Goal: Task Accomplishment & Management: Manage account settings

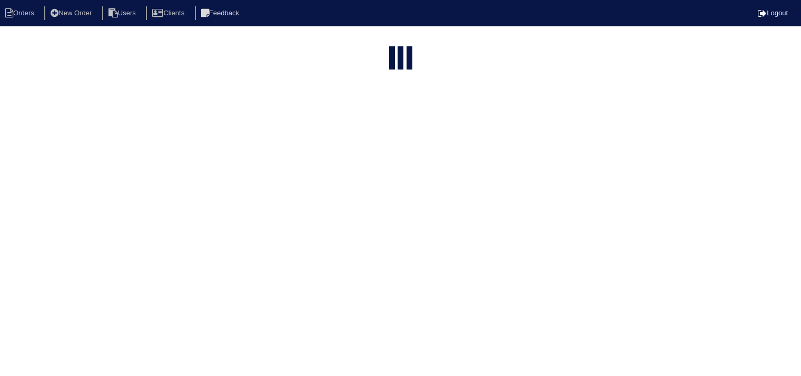
select select "15"
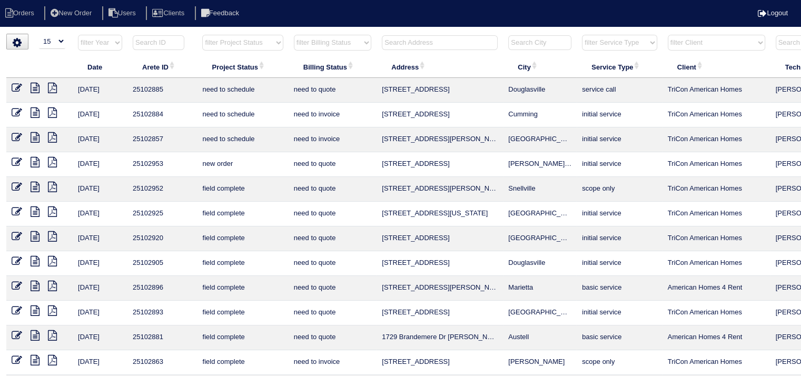
click at [449, 42] on input "text" at bounding box center [440, 42] width 116 height 15
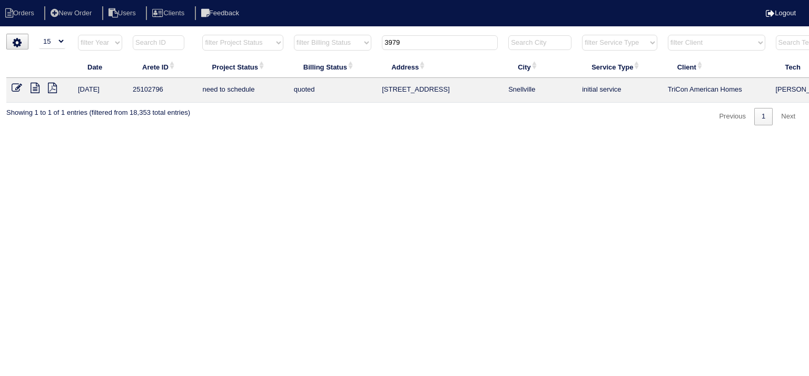
type input "3979"
click at [32, 87] on icon at bounding box center [35, 88] width 9 height 11
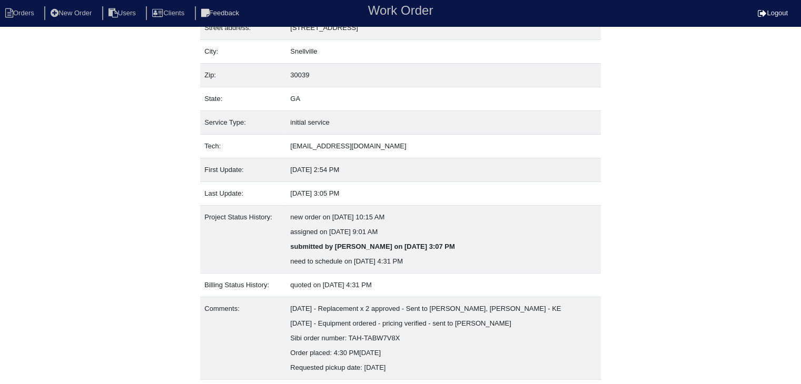
scroll to position [95, 0]
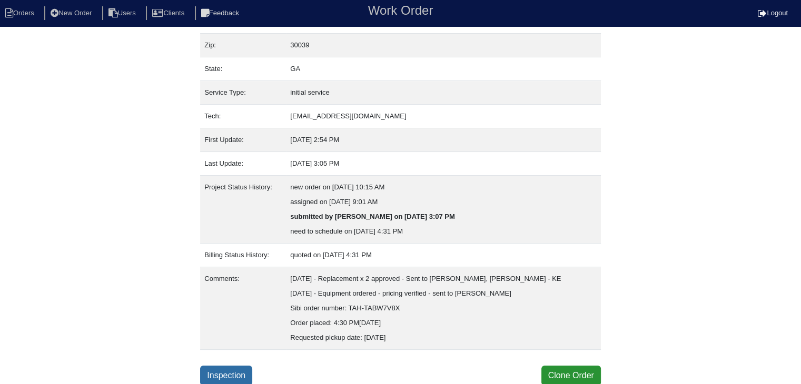
click at [211, 370] on link "Inspection" at bounding box center [226, 376] width 52 height 20
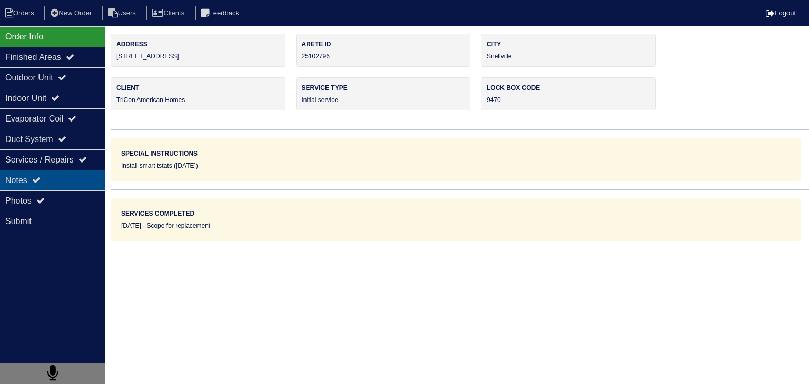
click at [24, 181] on div "Notes" at bounding box center [52, 180] width 105 height 21
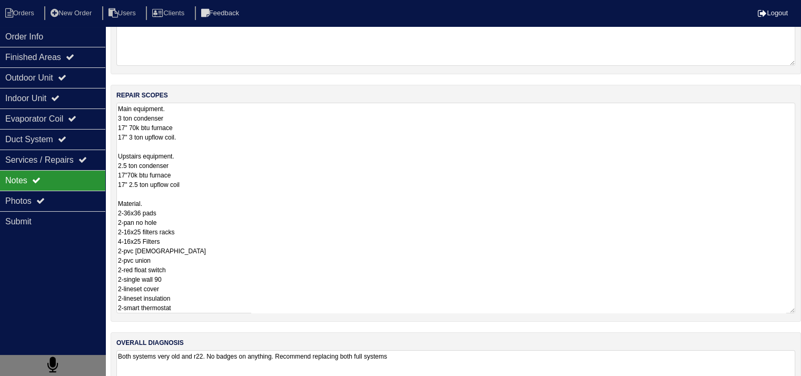
scroll to position [171, 0]
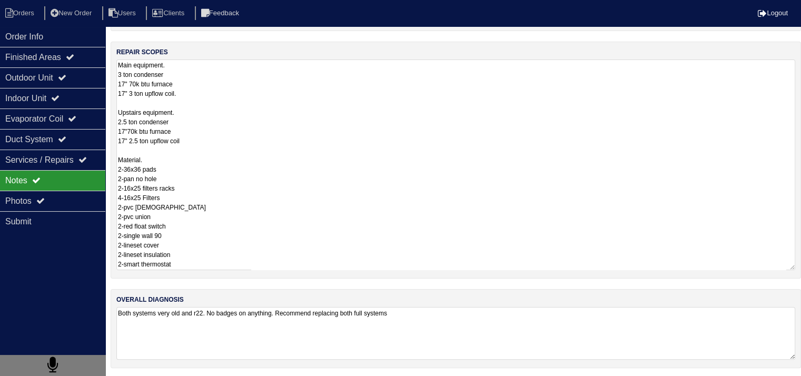
drag, startPoint x: 120, startPoint y: 238, endPoint x: 213, endPoint y: 386, distance: 175.1
click at [213, 379] on html "Orders New Order Users Clients Feedback Logout Orders New Order Users Clients M…" at bounding box center [400, 104] width 801 height 550
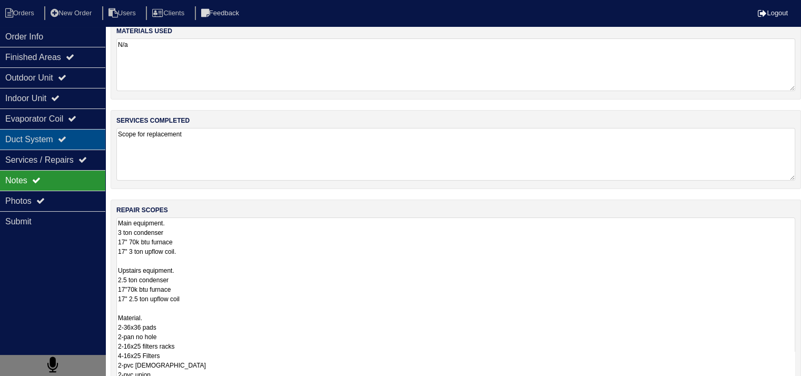
click at [32, 144] on div "Duct System" at bounding box center [52, 139] width 105 height 21
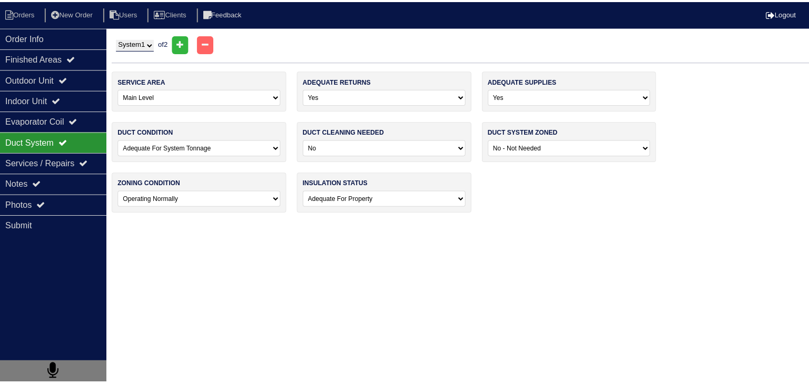
scroll to position [0, 0]
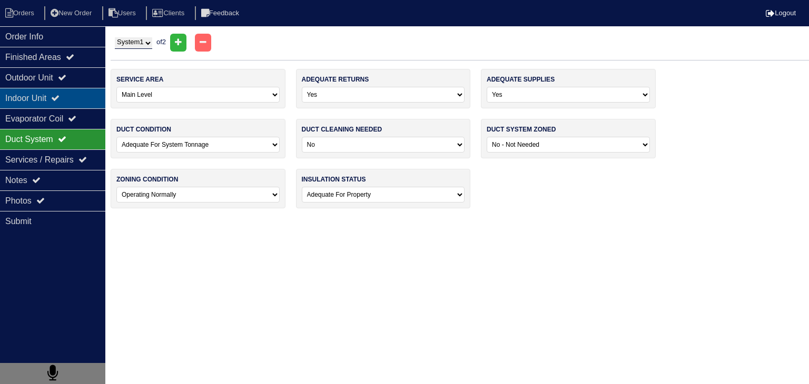
click at [28, 99] on div "Indoor Unit" at bounding box center [52, 98] width 105 height 21
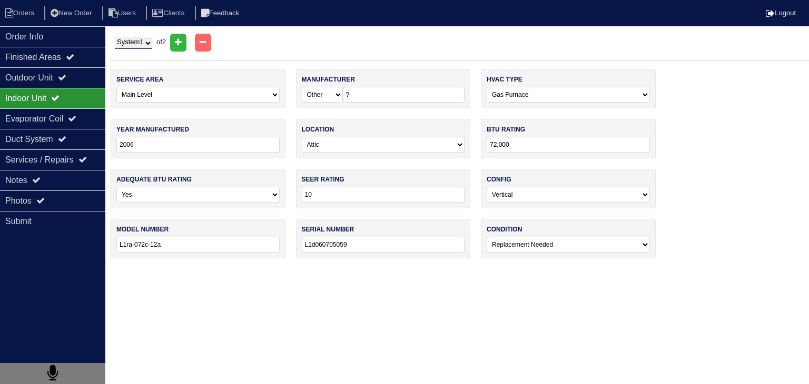
click at [30, 89] on div "Indoor Unit" at bounding box center [52, 98] width 105 height 21
click at [36, 81] on div "Outdoor Unit" at bounding box center [52, 77] width 105 height 21
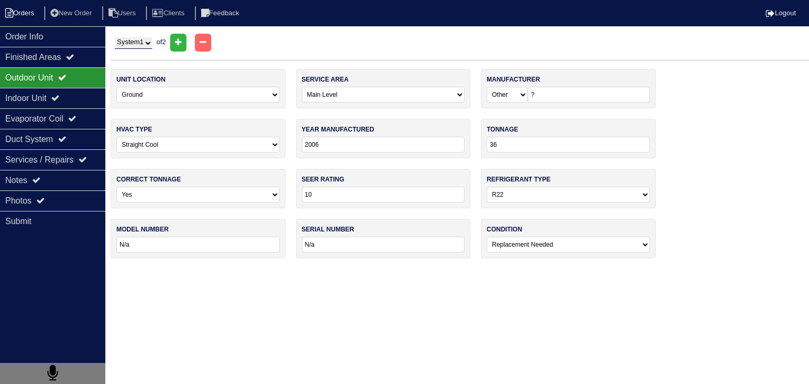
click at [36, 16] on li "Orders" at bounding box center [21, 13] width 43 height 14
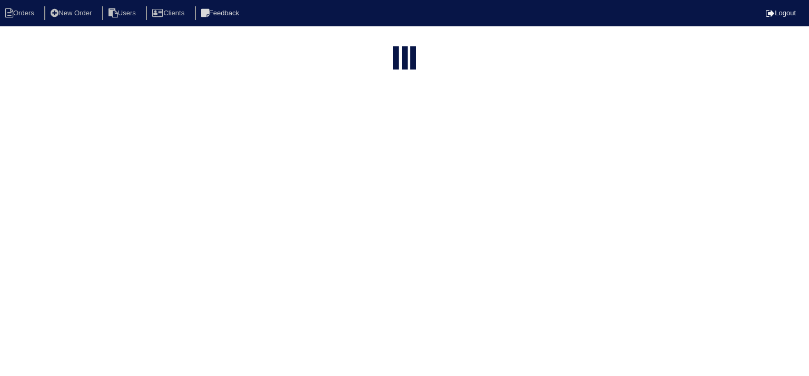
select select "15"
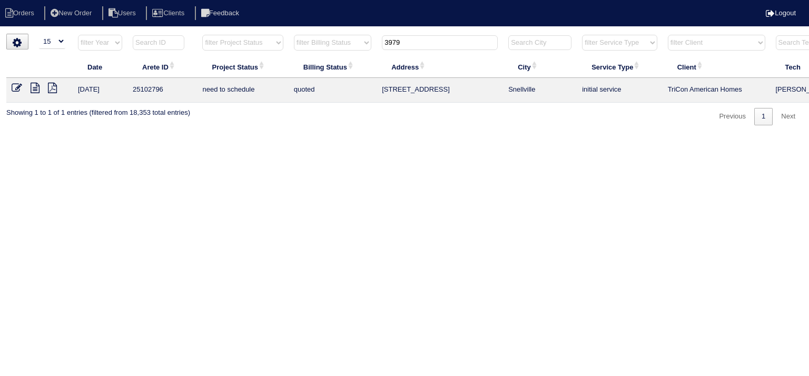
drag, startPoint x: 436, startPoint y: 44, endPoint x: 341, endPoint y: 44, distance: 95.3
click at [341, 44] on tr "filter Year -- Any Year -- 2025 2024 2023 2022 2021 2020 2019 filter Project St…" at bounding box center [462, 45] width 912 height 22
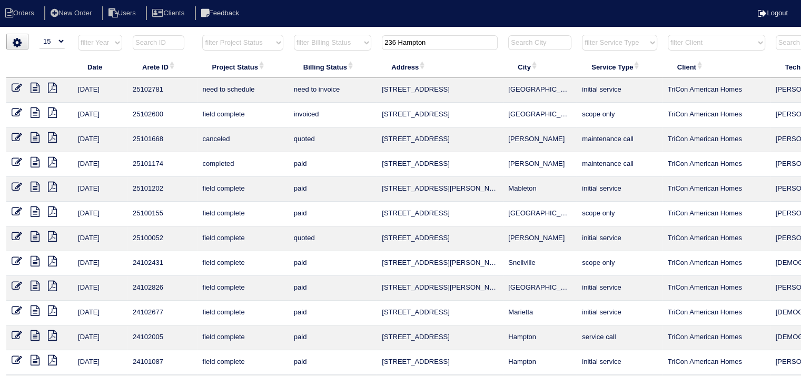
type input "236 Hampton"
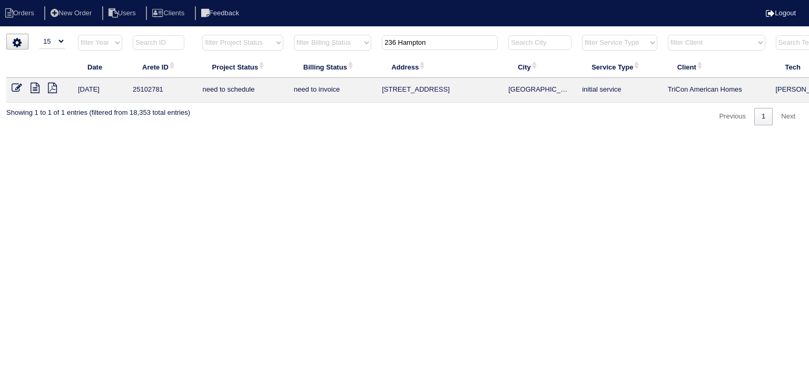
click at [37, 83] on icon at bounding box center [35, 88] width 9 height 11
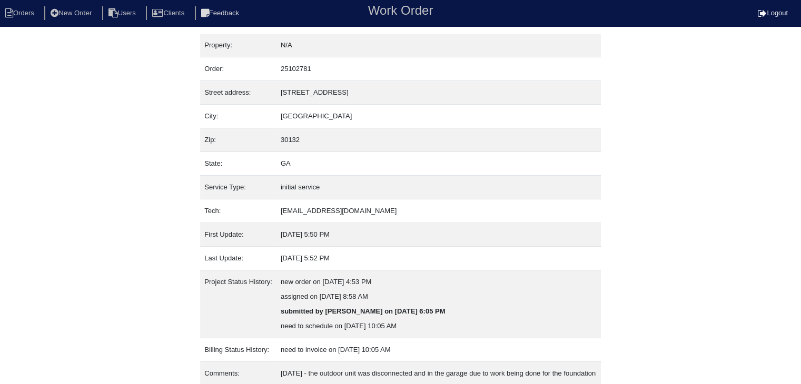
scroll to position [227, 0]
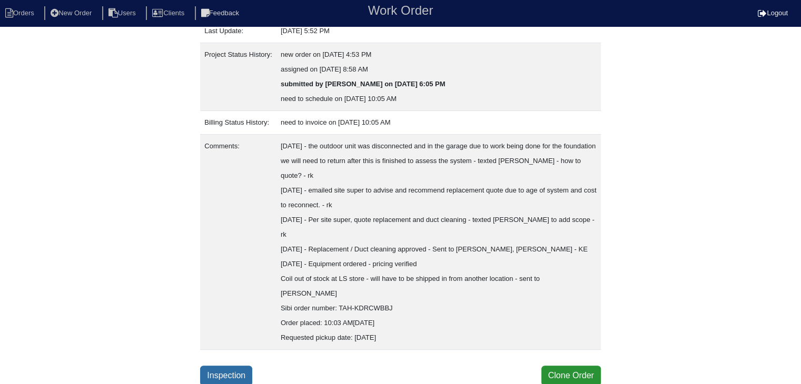
click at [226, 377] on link "Inspection" at bounding box center [226, 376] width 52 height 20
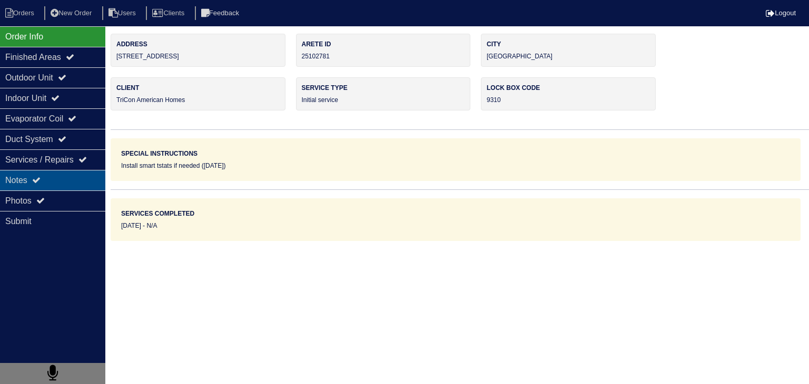
click at [77, 183] on div "Notes" at bounding box center [52, 180] width 105 height 21
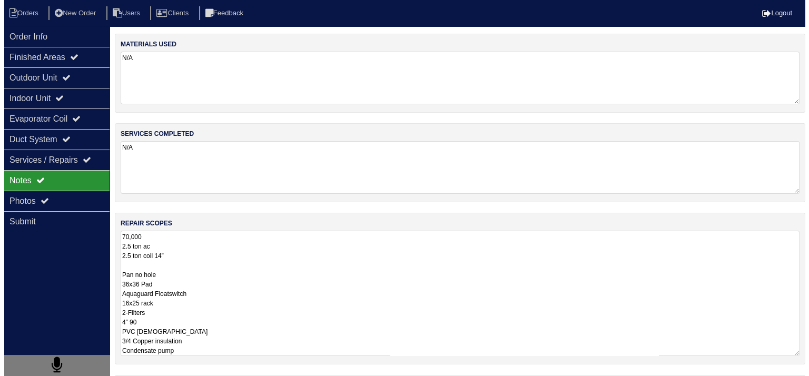
scroll to position [1, 0]
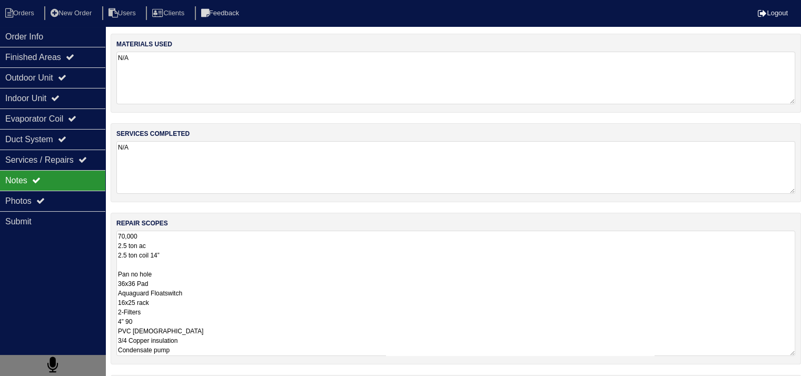
drag, startPoint x: 118, startPoint y: 236, endPoint x: 204, endPoint y: 350, distance: 142.8
click at [204, 350] on textarea "70,000 2.5 ton ac 2.5 ton coil 14” Pan no hole 36x36 Pad Aquaguard Floatswitch …" at bounding box center [455, 293] width 679 height 125
click at [33, 18] on li "Orders" at bounding box center [21, 13] width 43 height 14
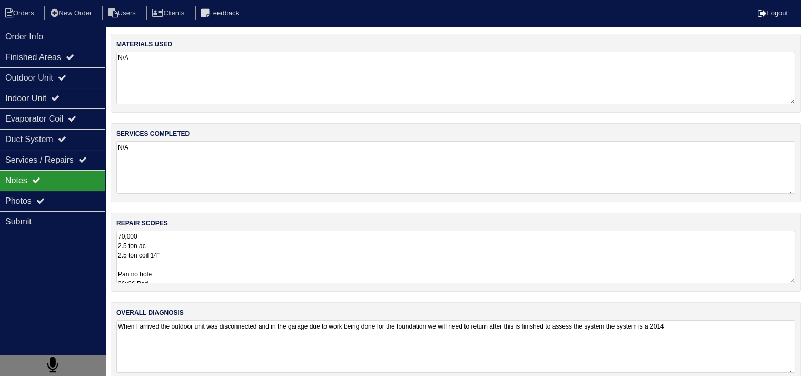
select select "15"
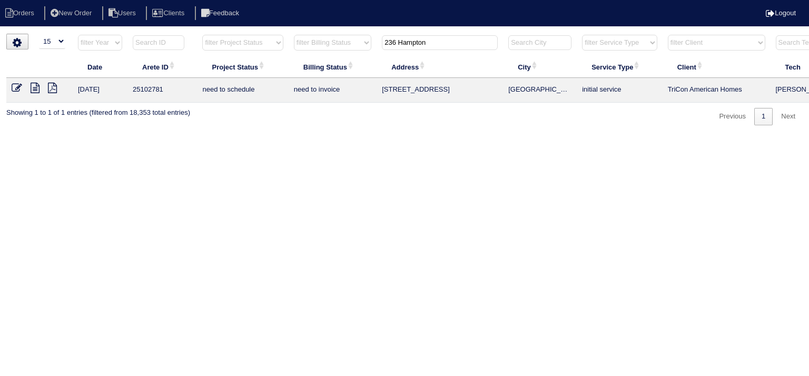
click at [432, 47] on input "236 Hampton" at bounding box center [440, 42] width 116 height 15
type input "2620 thunder"
click at [36, 91] on icon at bounding box center [35, 88] width 9 height 11
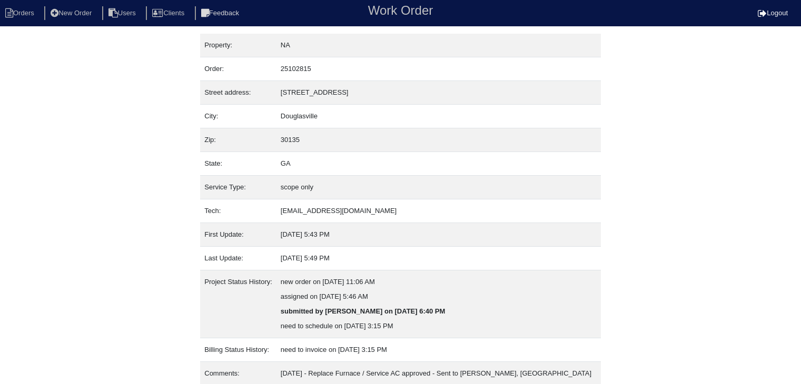
scroll to position [36, 0]
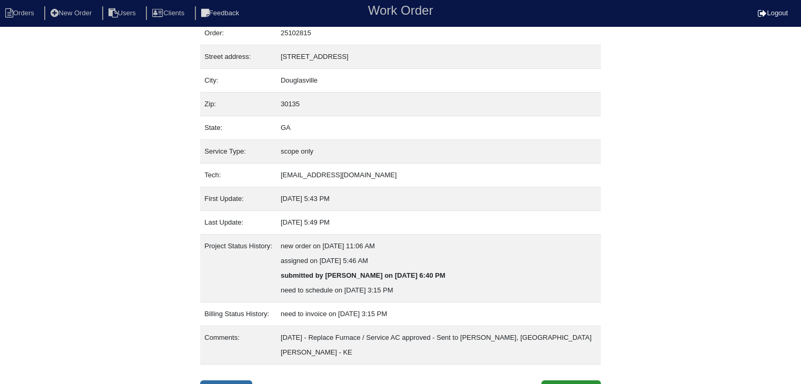
click at [225, 381] on link "Inspection" at bounding box center [226, 391] width 52 height 20
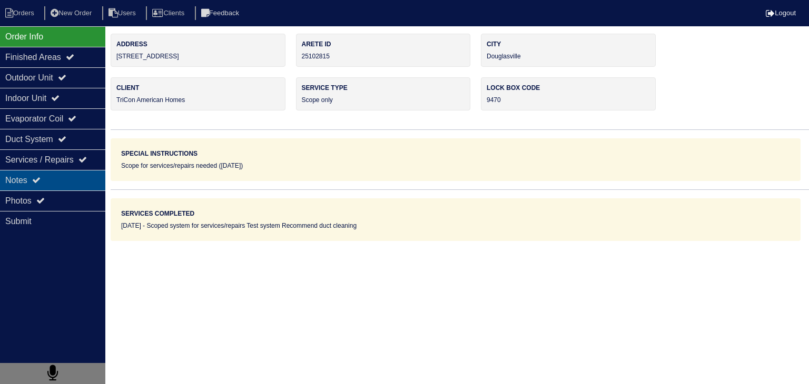
click at [80, 181] on div "Notes" at bounding box center [52, 180] width 105 height 21
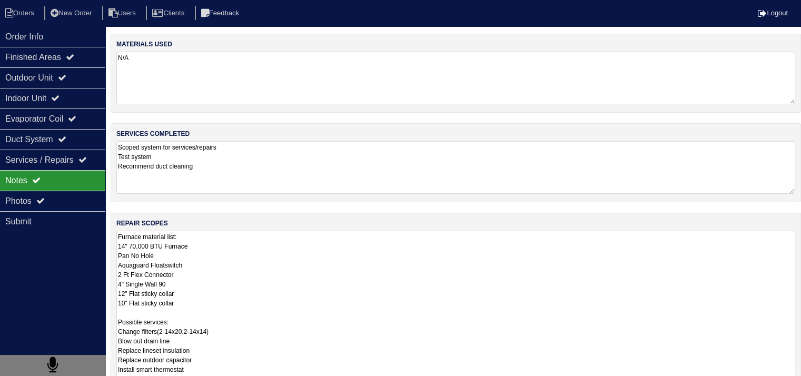
drag, startPoint x: 120, startPoint y: 235, endPoint x: 236, endPoint y: 267, distance: 120.6
click at [236, 267] on textarea "Furnace material list: 14" 70,000 BTU Furnace Pan No Hole Aquaguard Floatswitch…" at bounding box center [455, 312] width 679 height 163
click at [264, 273] on textarea "Furnace material list: 14" 70,000 BTU Furnace Pan No Hole Aquaguard Floatswitch…" at bounding box center [455, 312] width 679 height 163
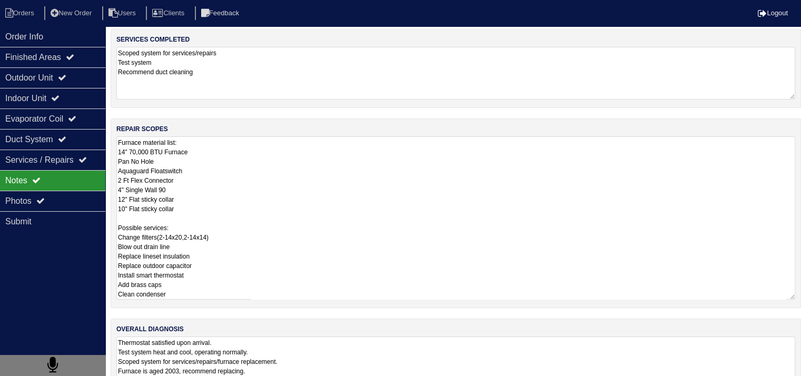
scroll to position [1, 0]
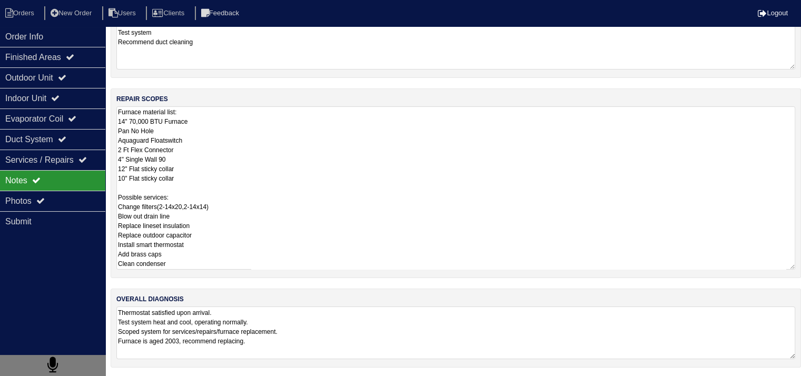
drag, startPoint x: 118, startPoint y: 236, endPoint x: 226, endPoint y: 258, distance: 110.2
click at [226, 258] on textarea "Furnace material list: 14" 70,000 BTU Furnace Pan No Hole Aquaguard Floatswitch…" at bounding box center [455, 187] width 679 height 163
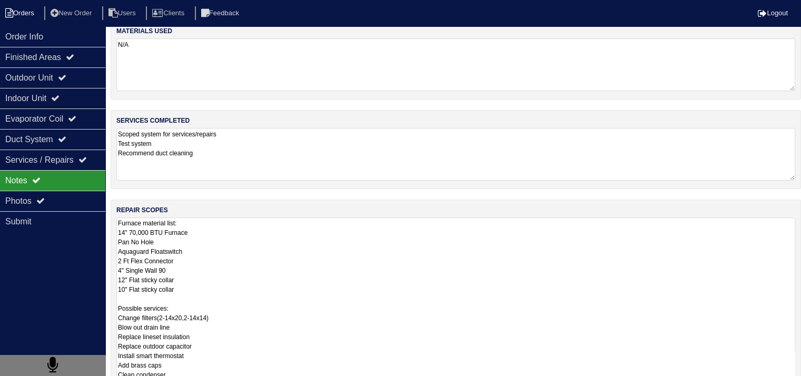
click at [29, 19] on li "Orders" at bounding box center [21, 13] width 43 height 14
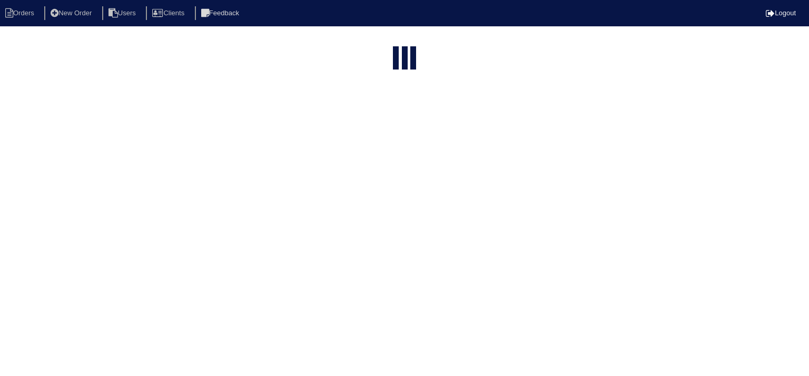
select select "15"
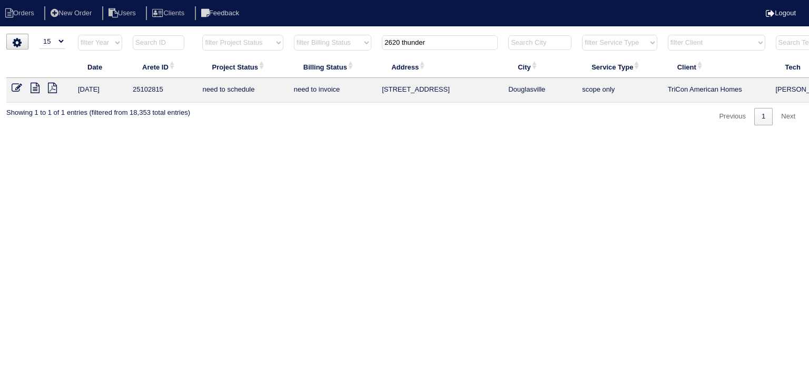
drag, startPoint x: 444, startPoint y: 43, endPoint x: 347, endPoint y: 51, distance: 97.2
click at [347, 51] on tr "filter Year -- Any Year -- 2025 2024 2023 2022 2021 2020 2019 filter Project St…" at bounding box center [462, 45] width 912 height 22
type input "5516"
click at [34, 89] on icon at bounding box center [35, 88] width 9 height 11
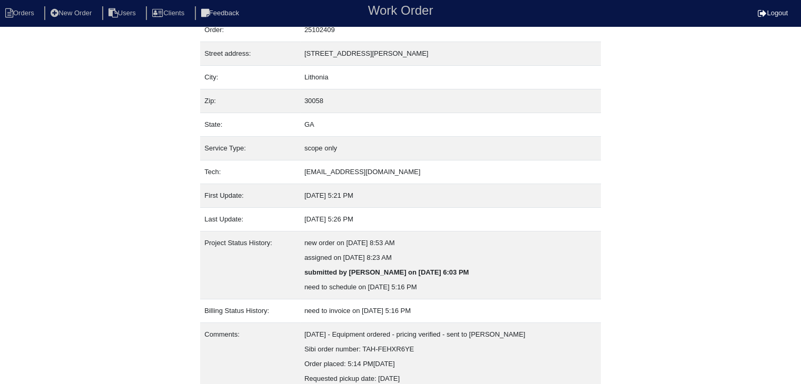
scroll to position [80, 0]
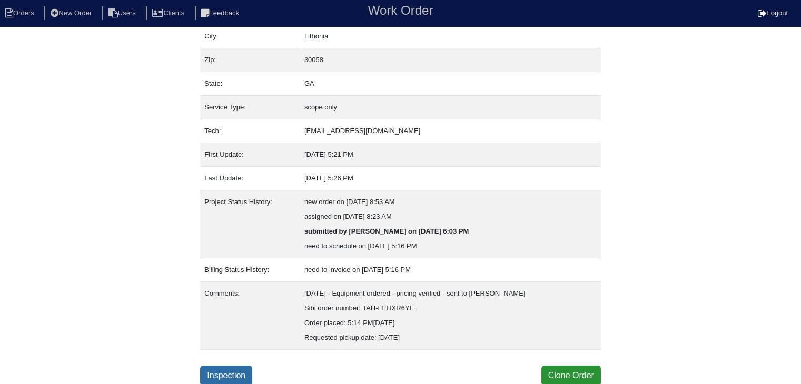
click at [238, 372] on link "Inspection" at bounding box center [226, 376] width 52 height 20
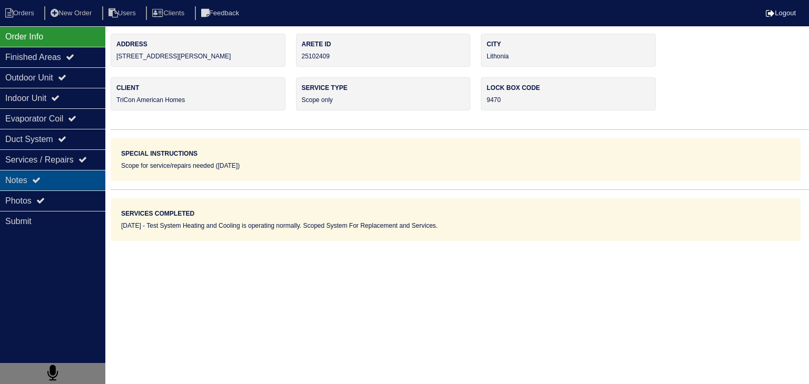
click at [62, 176] on div "Notes" at bounding box center [52, 180] width 105 height 21
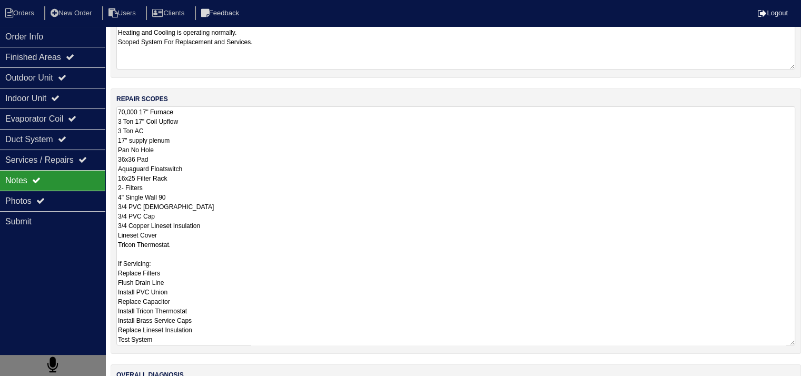
scroll to position [200, 0]
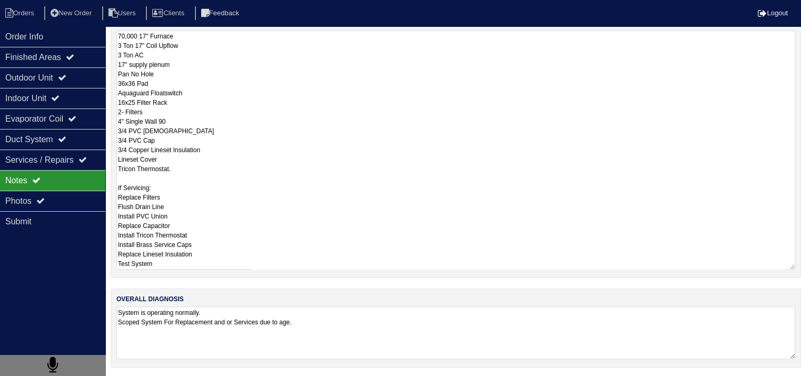
drag, startPoint x: 117, startPoint y: 236, endPoint x: 248, endPoint y: 280, distance: 138.2
click at [248, 280] on div "materials used NA services completed Test System Heating and Cooling is operati…" at bounding box center [456, 106] width 690 height 544
click at [285, 165] on textarea "70,000 17" Furnace 3 Ton 17" Coil Upflow 3 Ton AC 17" supply plenum Pan No Hole…" at bounding box center [455, 150] width 679 height 239
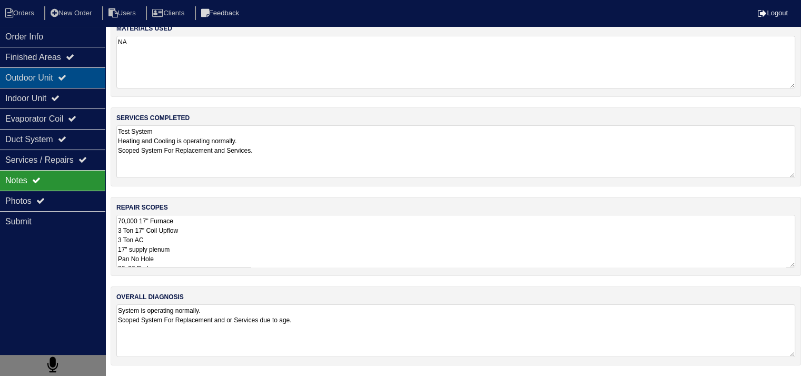
scroll to position [13, 0]
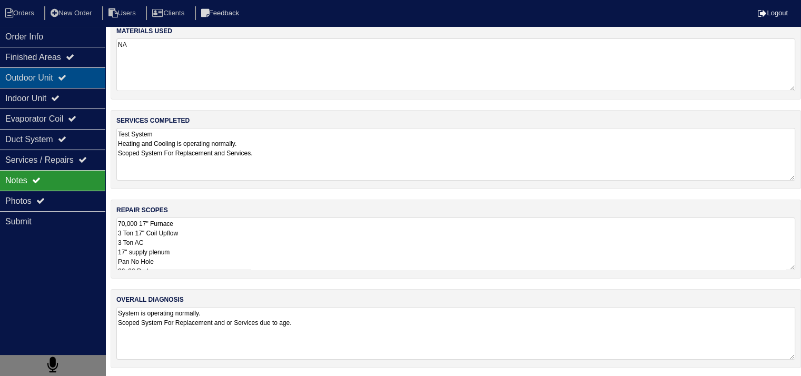
click at [54, 78] on div "Outdoor Unit" at bounding box center [52, 77] width 105 height 21
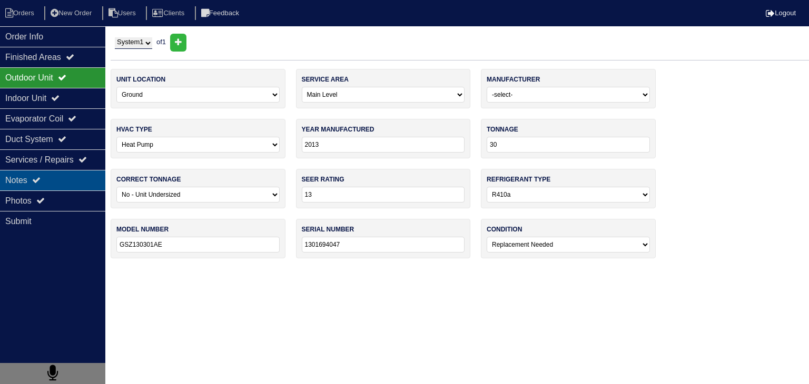
click at [64, 182] on div "Notes" at bounding box center [52, 180] width 105 height 21
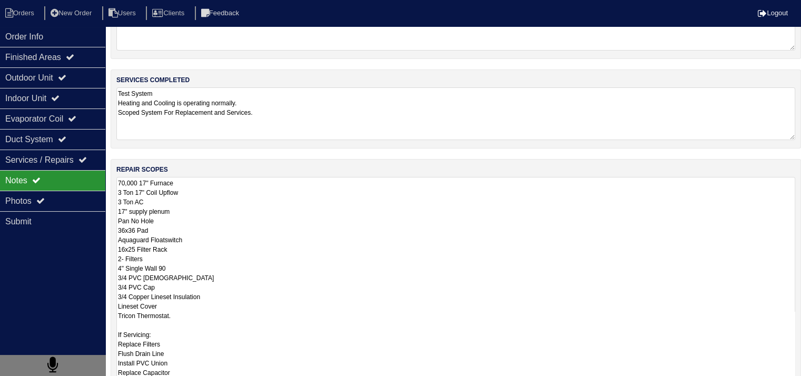
scroll to position [61, 0]
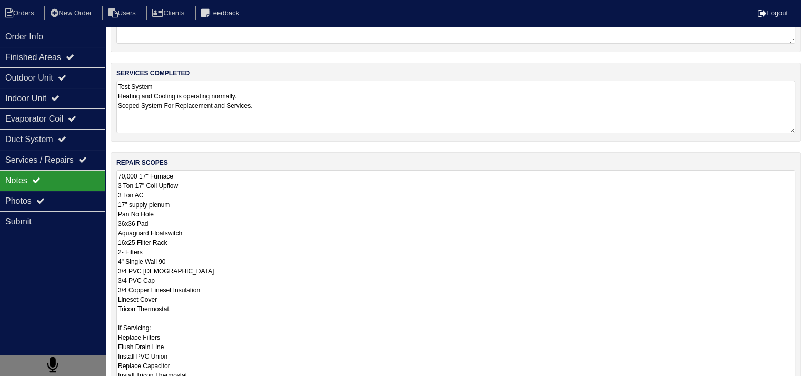
drag, startPoint x: 116, startPoint y: 235, endPoint x: 204, endPoint y: 304, distance: 111.7
click at [204, 304] on textarea "70,000 17" Furnace 3 Ton 17" Coil Upflow 3 Ton AC 17" supply plenum Pan No Hole…" at bounding box center [455, 289] width 679 height 239
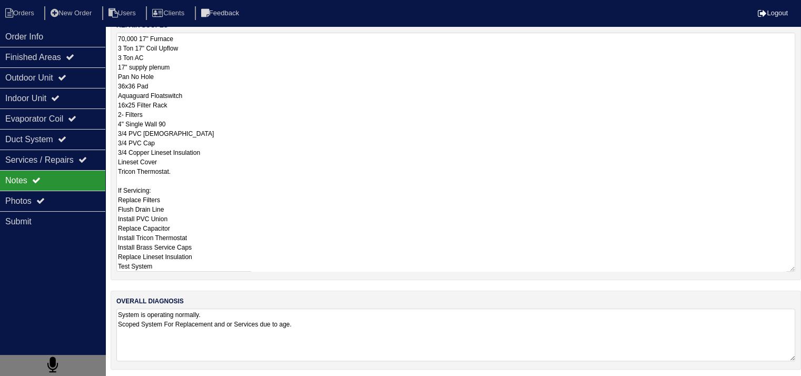
scroll to position [200, 0]
click at [288, 118] on textarea "70,000 17" Furnace 3 Ton 17" Coil Upflow 3 Ton AC 17" supply plenum Pan No Hole…" at bounding box center [455, 150] width 679 height 239
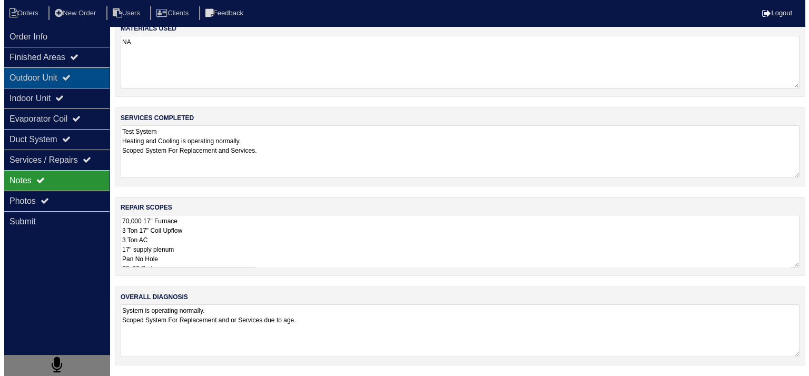
scroll to position [0, 0]
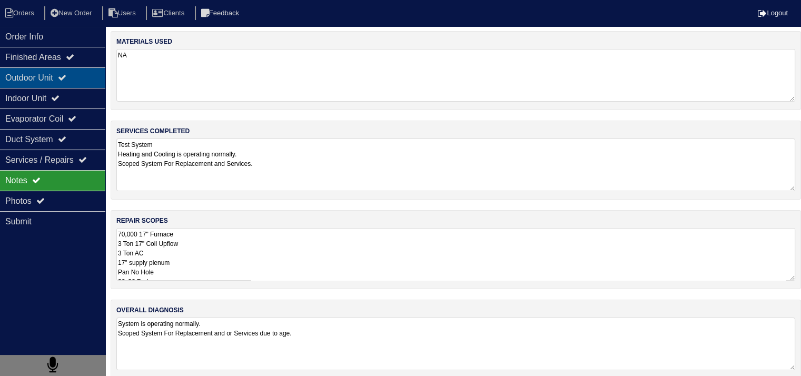
click at [15, 77] on div "Outdoor Unit" at bounding box center [52, 77] width 105 height 21
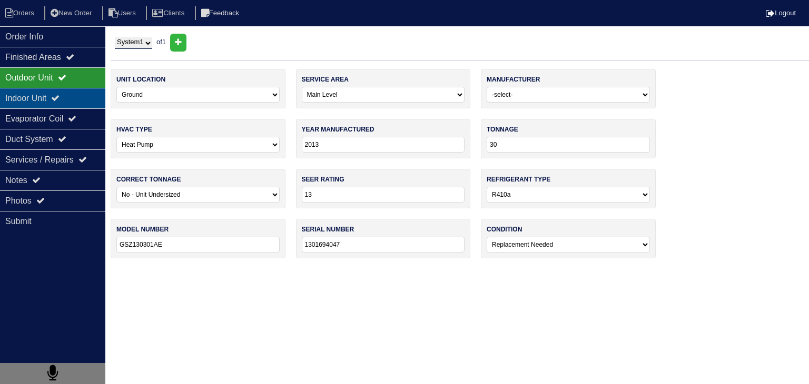
click at [27, 95] on div "Indoor Unit" at bounding box center [52, 98] width 105 height 21
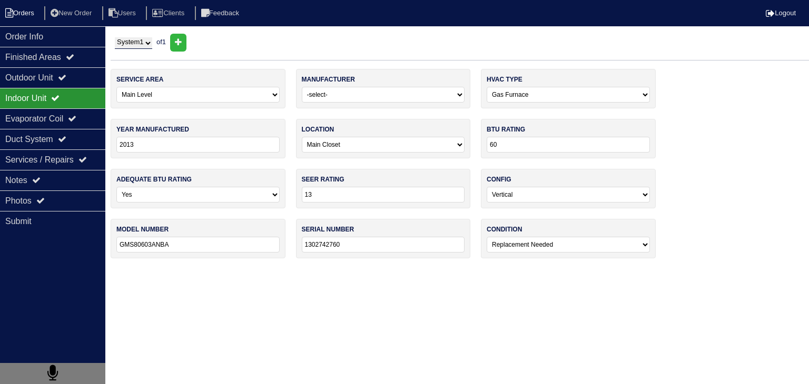
click at [40, 11] on li "Orders" at bounding box center [21, 13] width 43 height 14
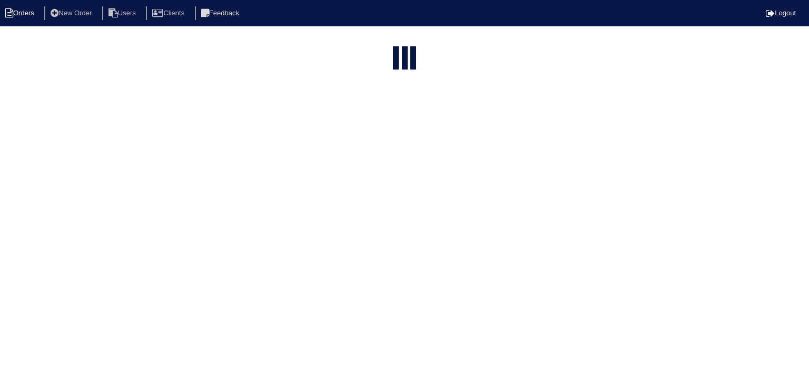
select select "15"
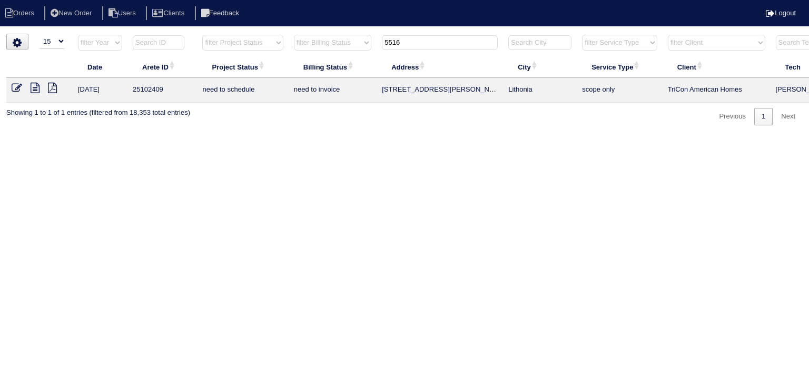
drag, startPoint x: 422, startPoint y: 43, endPoint x: 287, endPoint y: 46, distance: 135.3
click at [287, 46] on tr "filter Year -- Any Year -- 2025 2024 2023 2022 2021 2020 2019 filter Project St…" at bounding box center [462, 45] width 912 height 22
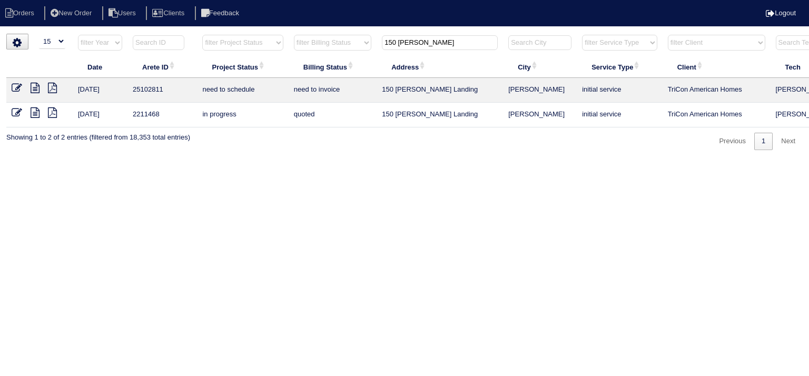
type input "150 Mills"
click at [36, 84] on icon at bounding box center [35, 88] width 9 height 11
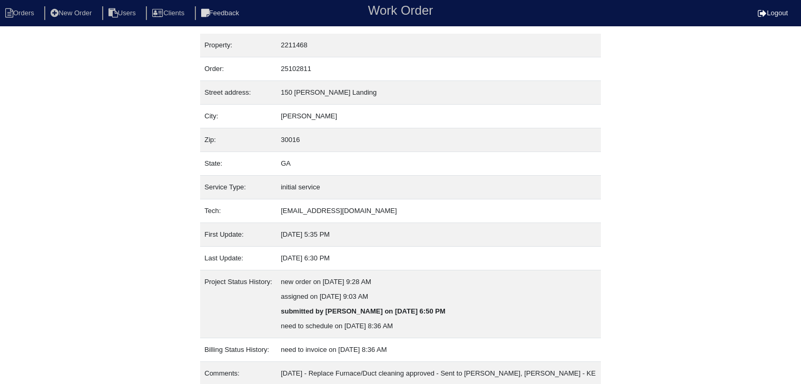
scroll to position [36, 0]
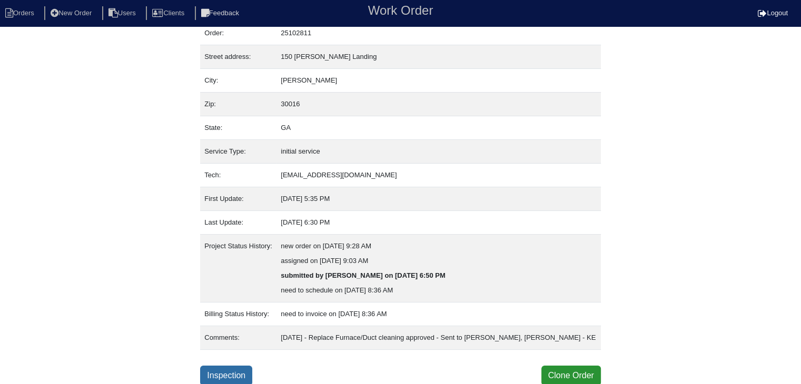
click at [250, 375] on link "Inspection" at bounding box center [226, 376] width 52 height 20
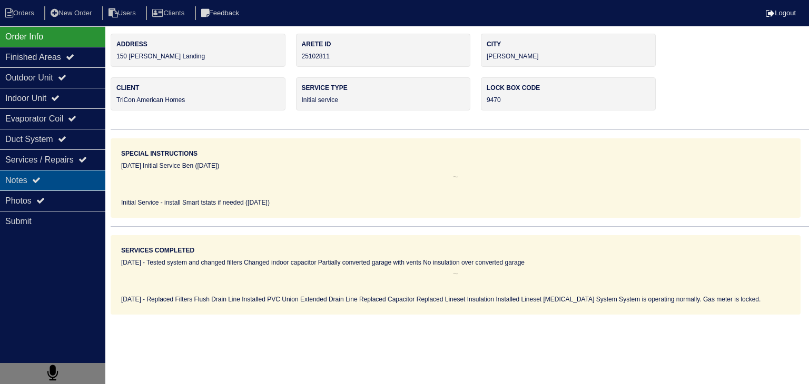
click at [49, 183] on div "Notes" at bounding box center [52, 180] width 105 height 21
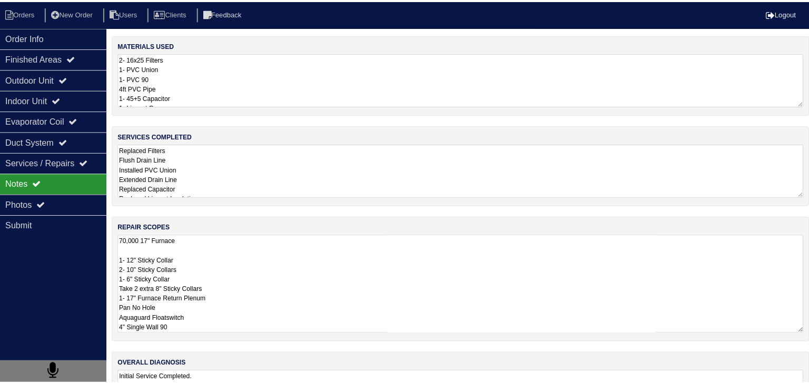
scroll to position [1, 0]
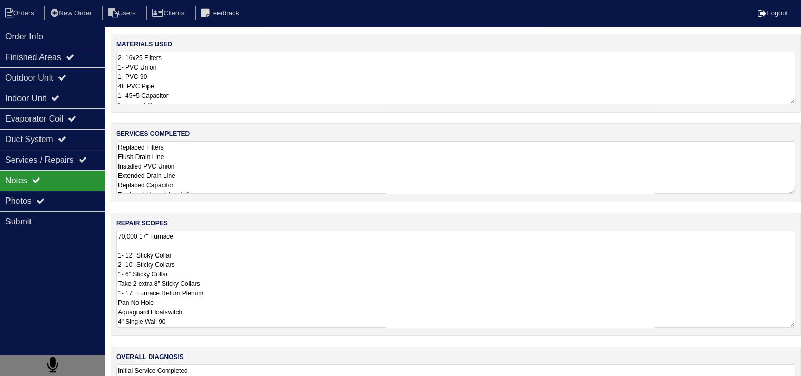
drag, startPoint x: 118, startPoint y: 236, endPoint x: 195, endPoint y: 350, distance: 137.4
click at [195, 350] on div "materials used 2- 16x25 Filters 1- PVC Union 1- PVC 90 4ft PVC Pipe 1- 45+5 Cap…" at bounding box center [456, 235] width 690 height 402
click at [38, 15] on li "Orders" at bounding box center [21, 13] width 43 height 14
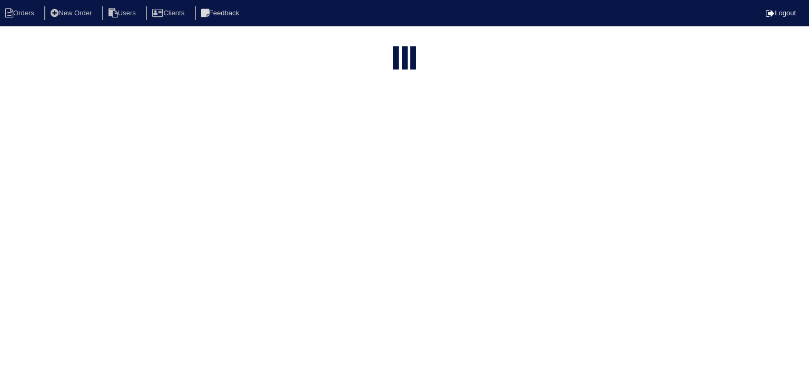
select select "15"
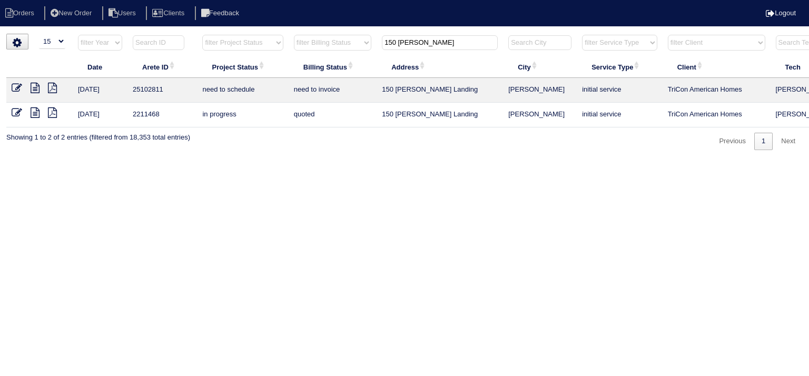
drag, startPoint x: 434, startPoint y: 41, endPoint x: 343, endPoint y: 49, distance: 91.5
click at [343, 49] on tr "filter Year -- Any Year -- 2025 2024 2023 2022 2021 2020 2019 filter Project St…" at bounding box center [462, 45] width 912 height 22
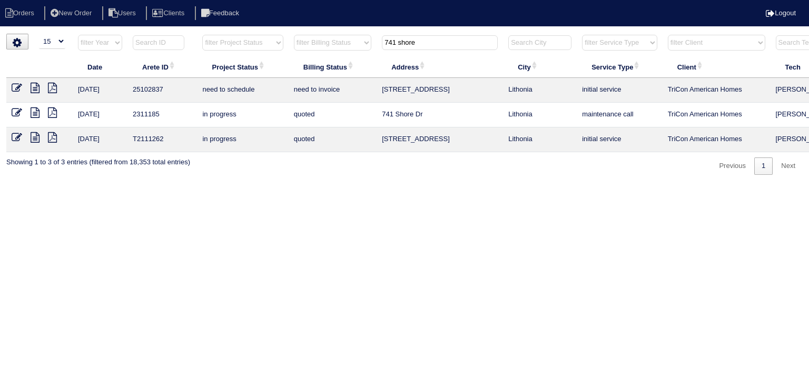
type input "741 shore"
click at [36, 87] on icon at bounding box center [35, 88] width 9 height 11
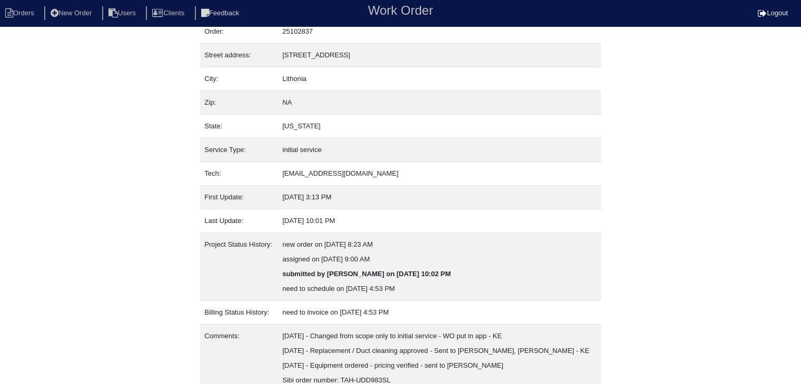
scroll to position [109, 0]
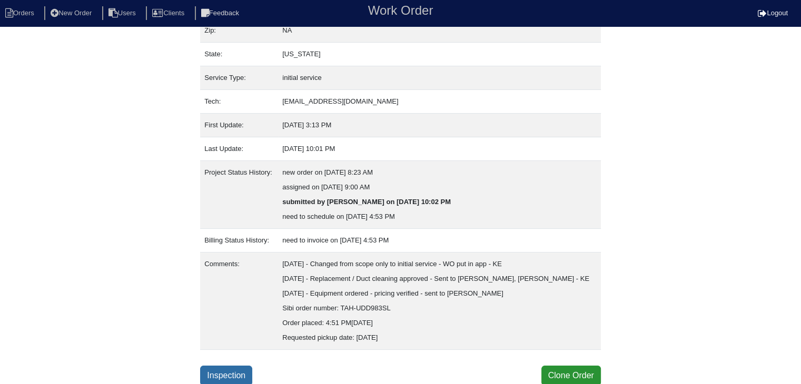
click at [218, 369] on link "Inspection" at bounding box center [226, 376] width 52 height 20
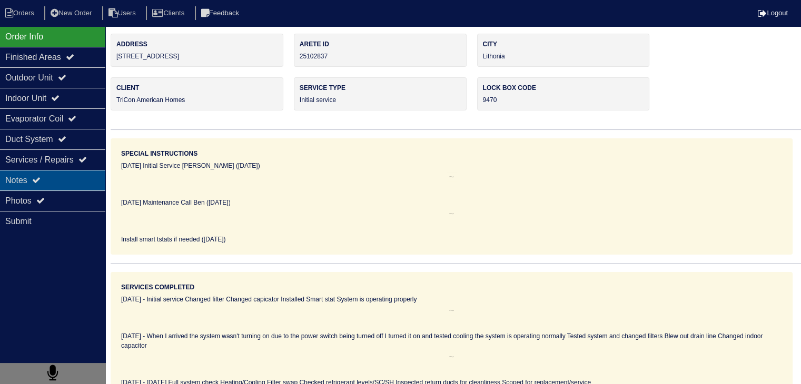
click at [90, 182] on div "Notes" at bounding box center [52, 180] width 105 height 21
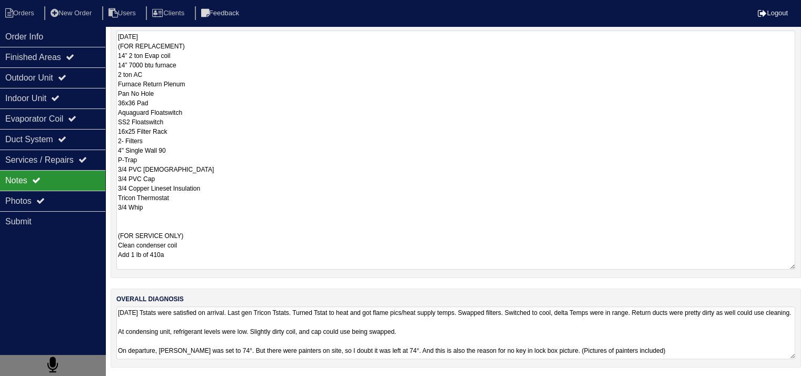
scroll to position [1, 0]
drag, startPoint x: 120, startPoint y: 254, endPoint x: 213, endPoint y: 207, distance: 104.5
click at [213, 207] on textarea "08/05/2025 (FOR REPLACEMENT) 14” 2 ton Evap coil 14” 7000 btu furnace 2 ton AC …" at bounding box center [455, 150] width 679 height 239
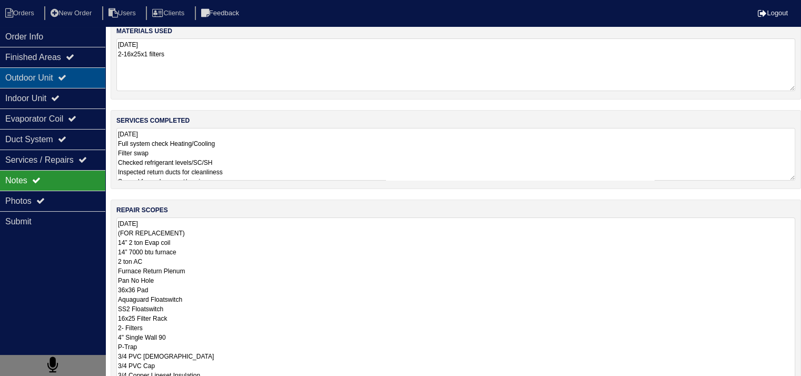
click at [11, 77] on div "Outdoor Unit" at bounding box center [52, 77] width 105 height 21
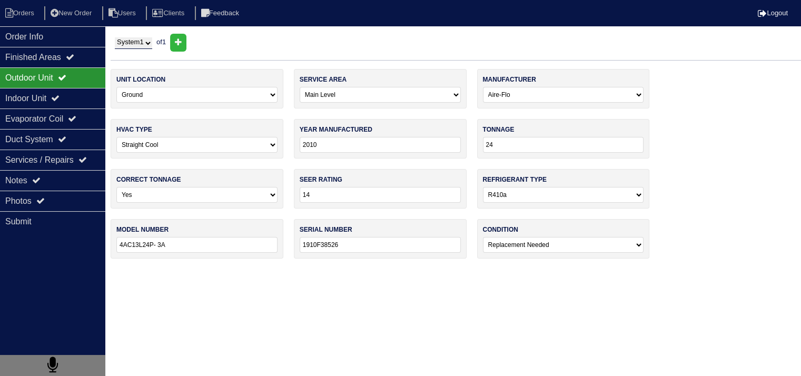
scroll to position [0, 0]
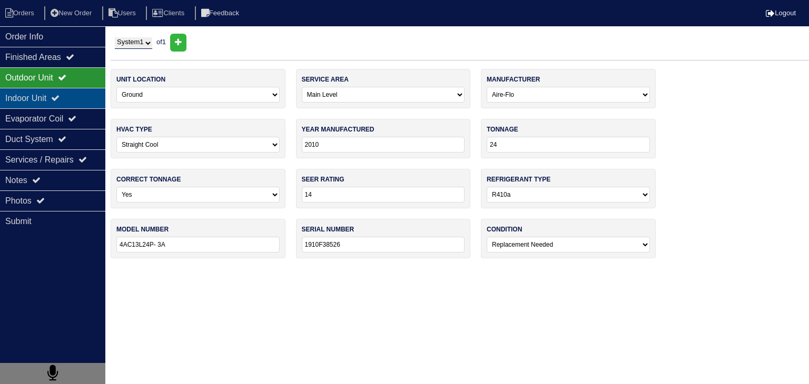
click at [23, 94] on div "Indoor Unit" at bounding box center [52, 98] width 105 height 21
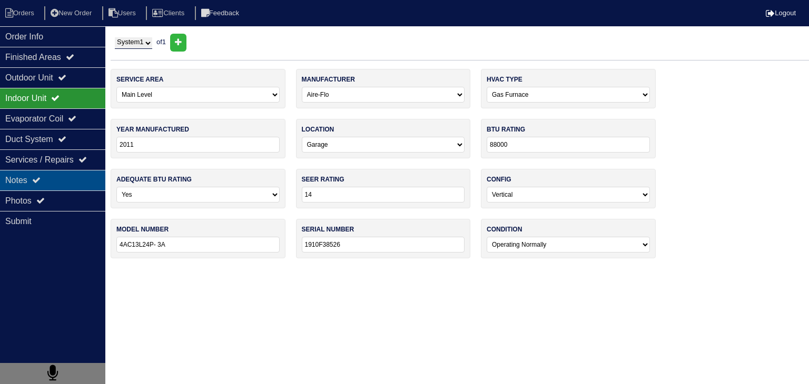
click at [48, 177] on div "Notes" at bounding box center [52, 180] width 105 height 21
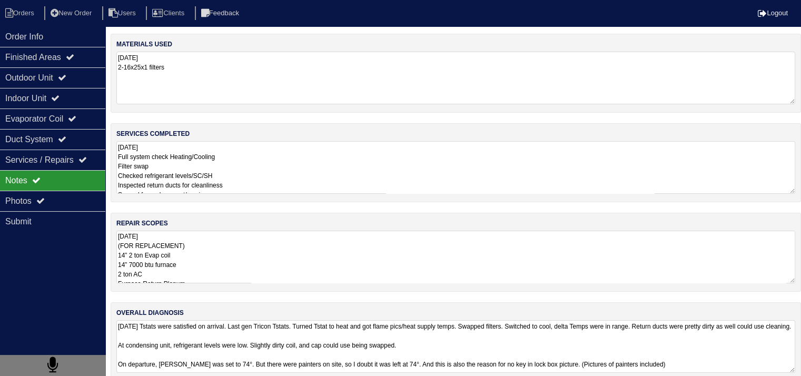
click at [204, 248] on textarea "08/05/2025 (FOR REPLACEMENT) 14” 2 ton Evap coil 14” 7000 btu furnace 2 ton AC …" at bounding box center [455, 257] width 679 height 53
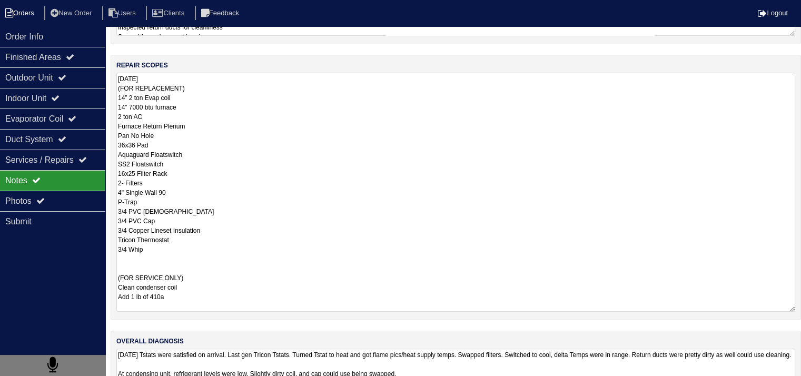
scroll to position [13, 0]
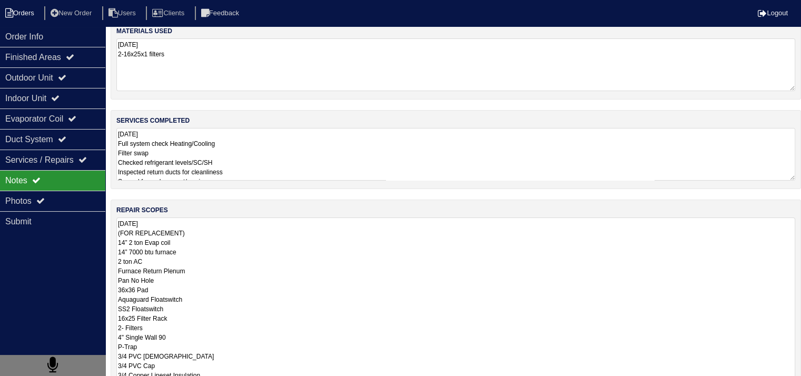
click at [15, 9] on li "Orders" at bounding box center [21, 13] width 43 height 14
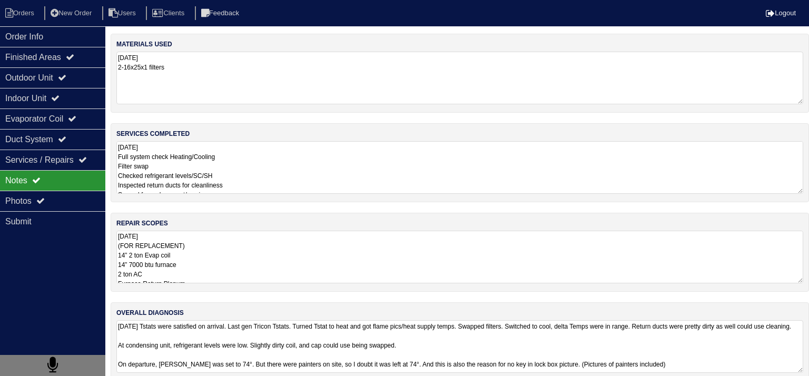
select select "15"
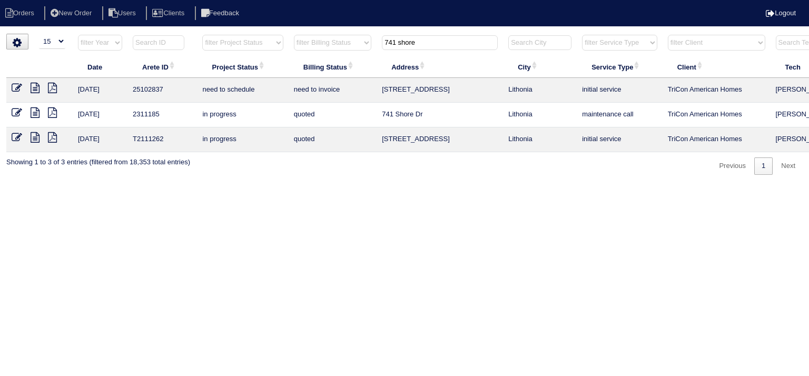
drag, startPoint x: 438, startPoint y: 46, endPoint x: 335, endPoint y: 48, distance: 103.2
click at [335, 48] on tr "filter Year -- Any Year -- 2025 2024 2023 2022 2021 2020 2019 filter Project St…" at bounding box center [462, 45] width 912 height 22
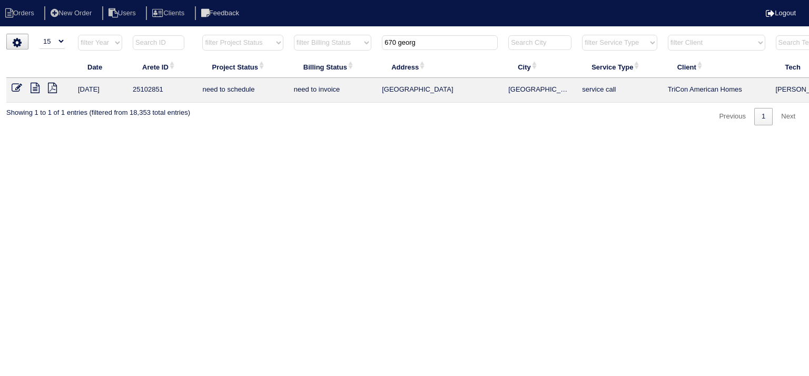
type input "670 georg"
click at [37, 90] on icon at bounding box center [35, 88] width 9 height 11
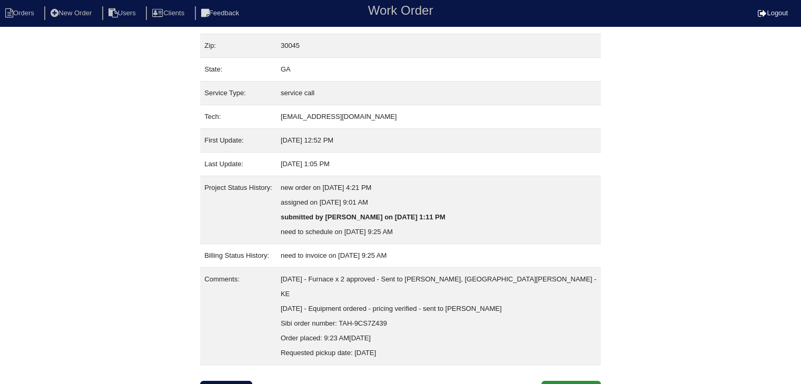
scroll to position [95, 0]
click at [251, 381] on link "Inspection" at bounding box center [226, 391] width 52 height 20
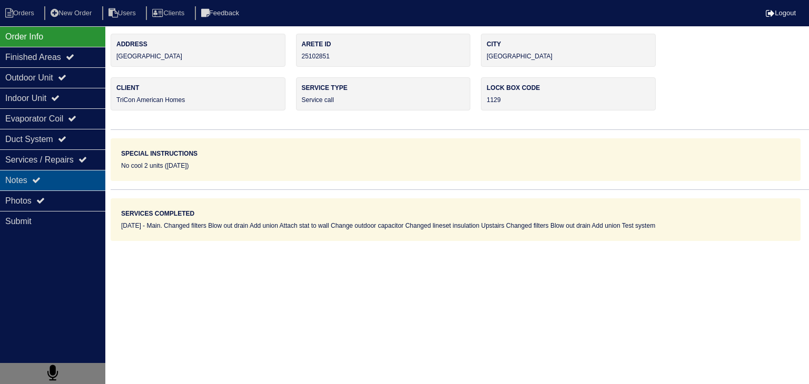
click at [83, 182] on div "Notes" at bounding box center [52, 180] width 105 height 21
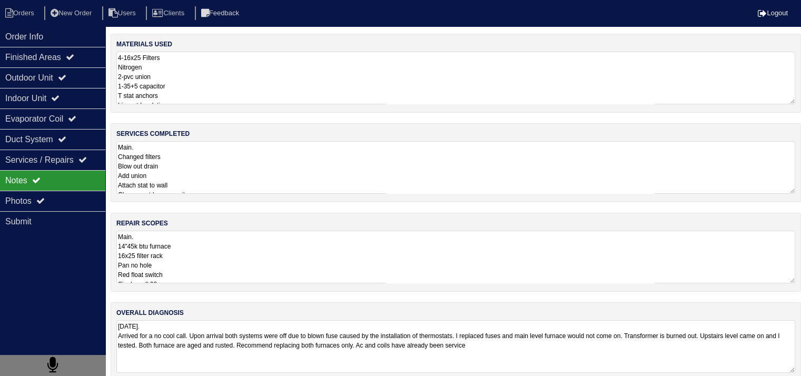
click at [173, 171] on textarea "Main. Changed filters Blow out drain Add union Attach stat to wall Change outdo…" at bounding box center [455, 167] width 679 height 53
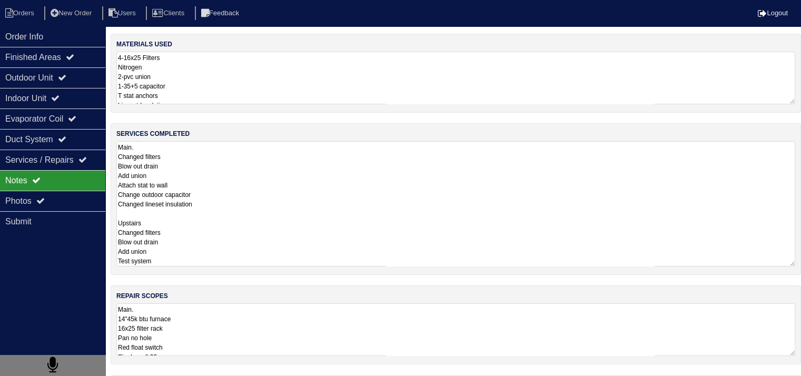
click at [204, 330] on textarea "Main. 14"45k btu furnace 16x25 filter rack Pan no hole Red float switch Single …" at bounding box center [455, 329] width 679 height 53
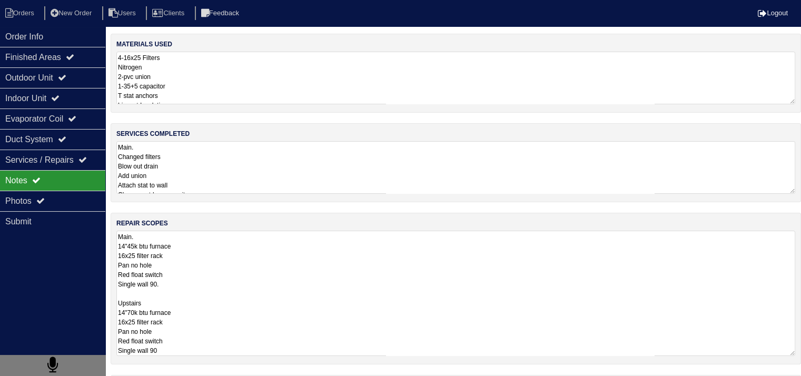
click at [214, 298] on textarea "Main. 14"45k btu furnace 16x25 filter rack Pan no hole Red float switch Single …" at bounding box center [455, 293] width 679 height 125
